Goal: Task Accomplishment & Management: Use online tool/utility

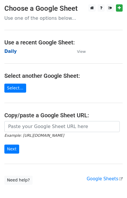
click at [8, 54] on strong "Daily" at bounding box center [10, 51] width 12 height 5
click at [9, 50] on strong "Daily" at bounding box center [10, 51] width 12 height 5
click at [7, 51] on strong "Daily" at bounding box center [10, 51] width 12 height 5
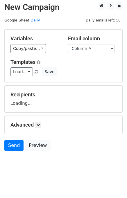
scroll to position [3, 0]
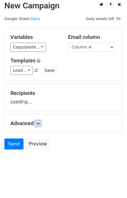
click at [40, 122] on icon at bounding box center [37, 122] width 3 height 3
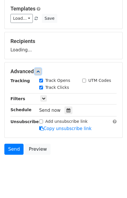
scroll to position [58, 0]
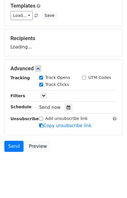
click at [66, 106] on icon at bounding box center [68, 107] width 4 height 4
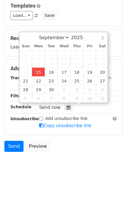
type input "2025-09-15 13:29"
type input "01"
type input "29"
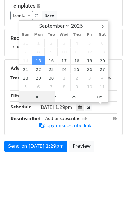
type input "01"
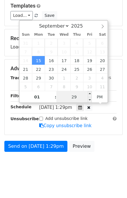
click at [62, 98] on input "29" at bounding box center [73, 97] width 35 height 12
type input "35"
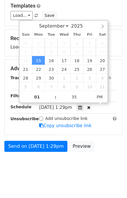
type input "2025-09-15 13:35"
click at [104, 153] on body "New Campaign Daily emails left: 50 Google Sheet: Daily Variables Copy/paste... …" at bounding box center [63, 62] width 127 height 232
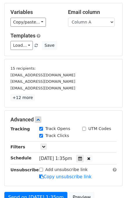
scroll to position [58, 0]
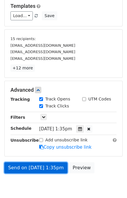
click at [39, 165] on link "Send on Sep 15 at 1:35pm" at bounding box center [35, 167] width 63 height 11
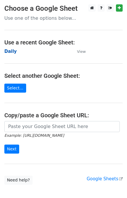
click at [9, 49] on strong "Daily" at bounding box center [10, 51] width 12 height 5
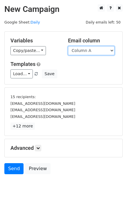
click at [98, 51] on select "Column A Column B Column C Column D Column E" at bounding box center [91, 50] width 46 height 9
select select "Column B"
click at [68, 46] on select "Column A Column B Column C Column D Column E" at bounding box center [91, 50] width 46 height 9
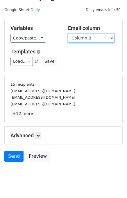
scroll to position [25, 0]
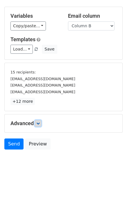
click at [40, 120] on link at bounding box center [38, 123] width 6 height 6
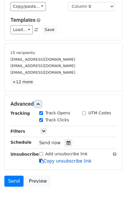
scroll to position [79, 0]
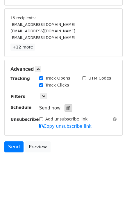
click at [64, 104] on div at bounding box center [68, 108] width 8 height 8
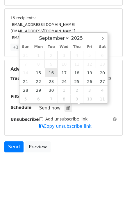
type input "2025-09-16 12:00"
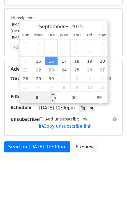
type input "02"
type input "2025-09-16 14:00"
click at [108, 144] on div "Send on Sep 16 at 12:00pm Preview" at bounding box center [63, 148] width 127 height 14
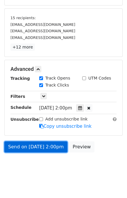
click at [42, 144] on link "Send on Sep 16 at 2:00pm" at bounding box center [35, 146] width 63 height 11
click at [34, 146] on link "Send on Sep 16 at 2:00pm" at bounding box center [35, 146] width 63 height 11
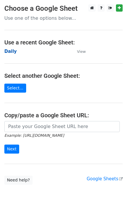
click at [12, 51] on strong "Daily" at bounding box center [10, 51] width 12 height 5
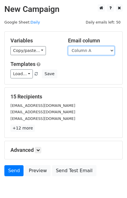
click at [95, 52] on select "Column A Column B Column C Column D Column E" at bounding box center [91, 50] width 46 height 9
select select "Column C"
click at [68, 46] on select "Column A Column B Column C Column D Column E" at bounding box center [91, 50] width 46 height 9
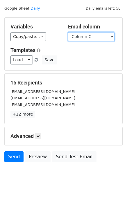
scroll to position [27, 0]
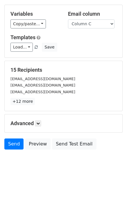
click at [42, 121] on h5 "Advanced" at bounding box center [63, 123] width 106 height 6
click at [41, 122] on link at bounding box center [38, 123] width 6 height 6
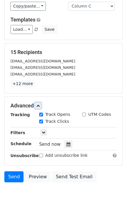
scroll to position [72, 0]
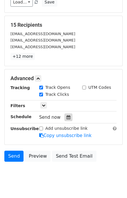
click at [66, 115] on icon at bounding box center [68, 117] width 4 height 4
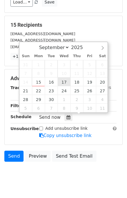
type input "2025-09-17 12:00"
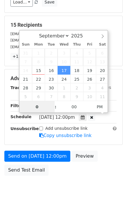
type input "03"
type input "2025-09-17 15:00"
click at [103, 154] on div "Send on Sep 17 at 12:00pm Preview Send Test Email" at bounding box center [63, 164] width 127 height 28
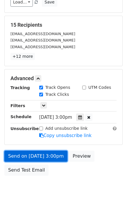
click at [52, 152] on link "Send on Sep 17 at 3:00pm" at bounding box center [35, 155] width 63 height 11
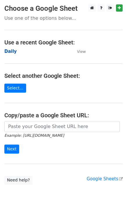
click at [13, 52] on strong "Daily" at bounding box center [10, 51] width 12 height 5
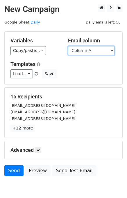
click at [90, 51] on select "Column A Column B Column C Column D Column E" at bounding box center [91, 50] width 46 height 9
select select "Column D"
click at [68, 46] on select "Column A Column B Column C Column D Column E" at bounding box center [91, 50] width 46 height 9
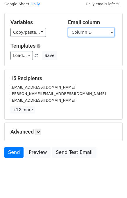
scroll to position [27, 0]
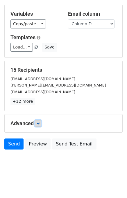
click at [41, 120] on link at bounding box center [38, 123] width 6 height 6
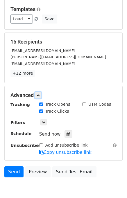
scroll to position [77, 0]
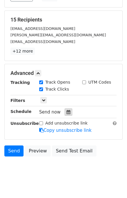
click at [66, 112] on icon at bounding box center [68, 112] width 4 height 4
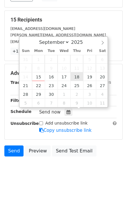
type input "[DATE] 12:00"
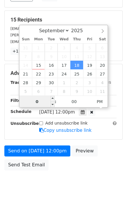
type input "04"
type input "[DATE] 16:00"
click at [108, 150] on div "Send on [DATE] 12:00pm Preview Send Test Email" at bounding box center [63, 159] width 127 height 28
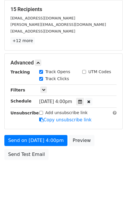
scroll to position [97, 0]
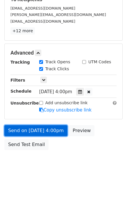
click at [44, 128] on link "Send on [DATE] 4:00pm" at bounding box center [35, 130] width 63 height 11
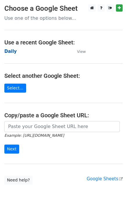
click at [11, 54] on strong "Daily" at bounding box center [10, 51] width 12 height 5
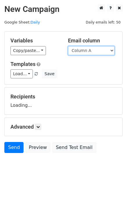
click at [93, 48] on select "Column A Column B Column C Column D Column E" at bounding box center [91, 50] width 46 height 9
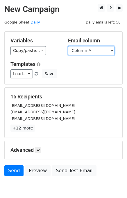
click at [82, 52] on select "Column A Column B Column C Column D Column E" at bounding box center [91, 50] width 46 height 9
select select "Column E"
click at [68, 46] on select "Column A Column B Column C Column D Column E" at bounding box center [91, 50] width 46 height 9
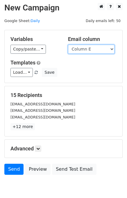
scroll to position [27, 0]
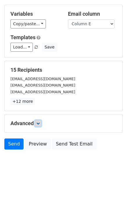
click at [40, 122] on icon at bounding box center [37, 122] width 3 height 3
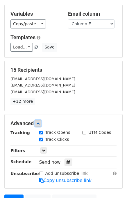
scroll to position [72, 0]
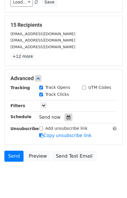
click at [66, 115] on icon at bounding box center [68, 117] width 4 height 4
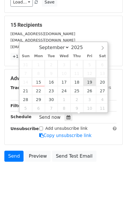
type input "[DATE] 12:00"
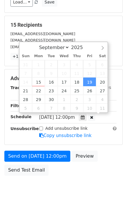
scroll to position [0, 0]
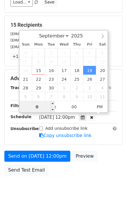
type input "05"
type input "[DATE] 17:00"
click at [107, 164] on div "Send on [DATE] 12:00pm Preview Send Test Email" at bounding box center [63, 164] width 127 height 28
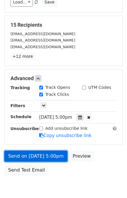
click at [54, 153] on link "Send on [DATE] 5:00pm" at bounding box center [35, 155] width 63 height 11
